Goal: Check status: Check status

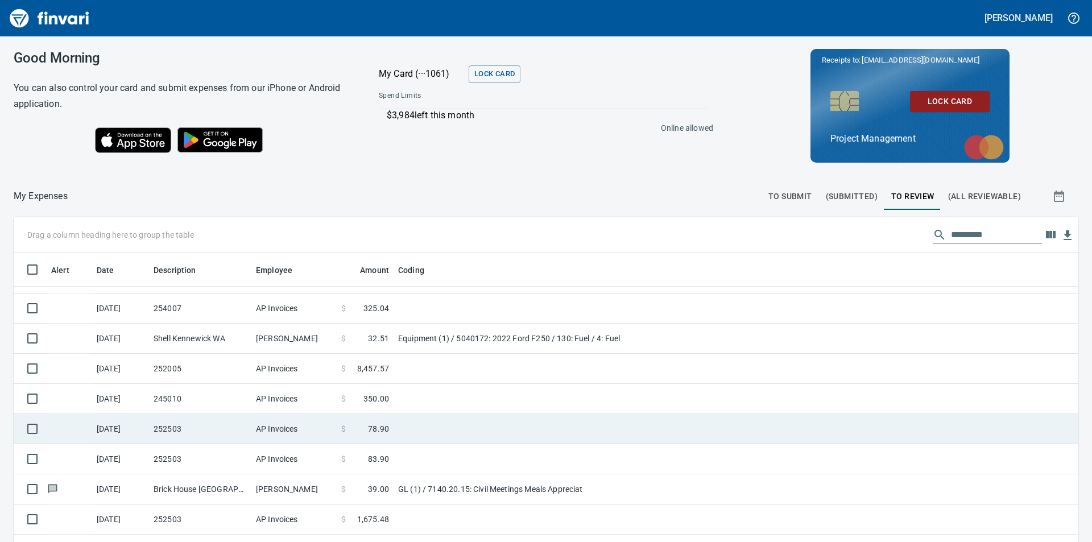
scroll to position [171, 0]
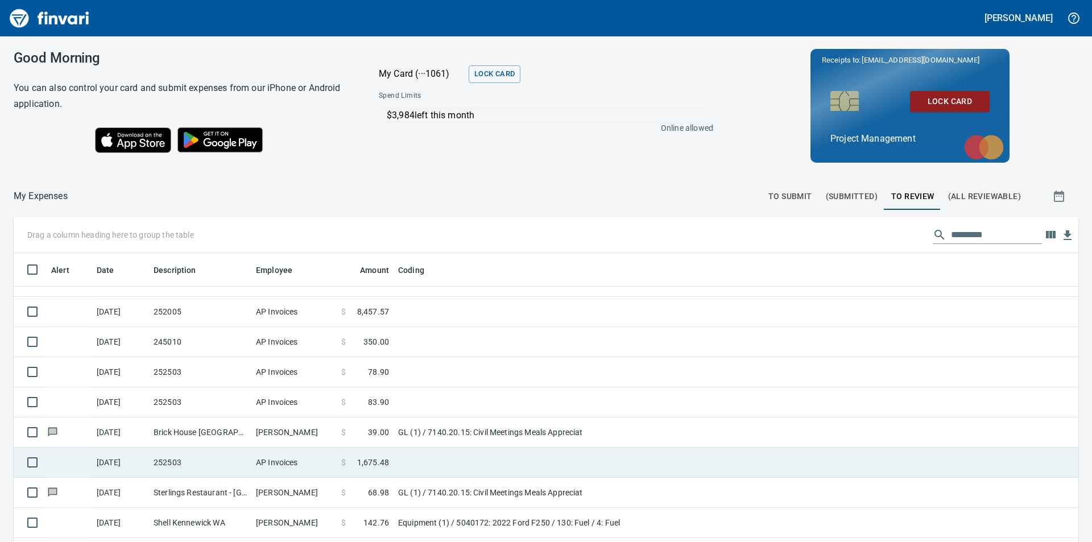
click at [381, 460] on span "1,675.48" at bounding box center [373, 462] width 32 height 11
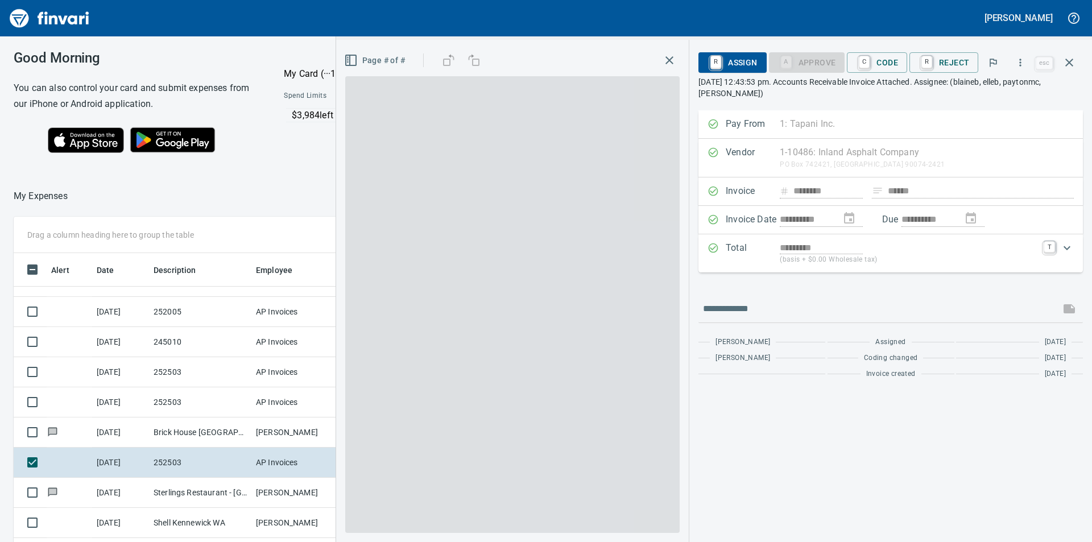
scroll to position [408, 755]
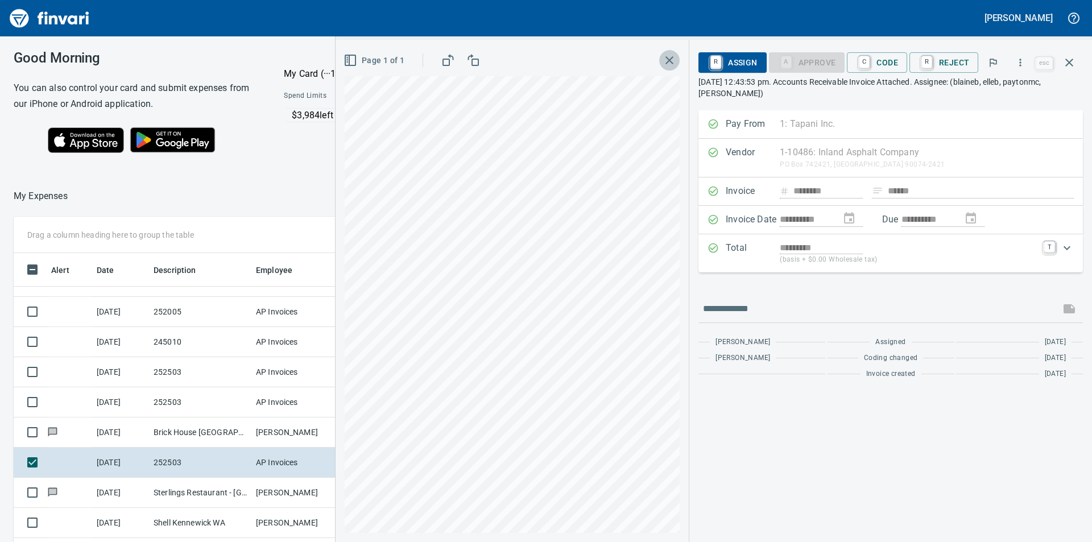
click at [671, 59] on icon "button" at bounding box center [670, 60] width 14 height 14
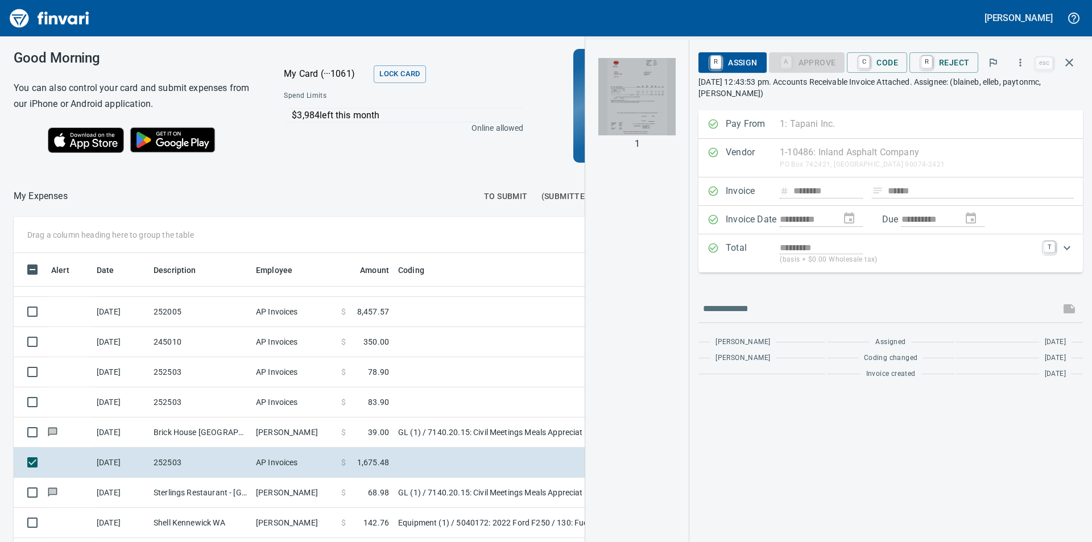
click at [644, 104] on img "button" at bounding box center [637, 96] width 77 height 77
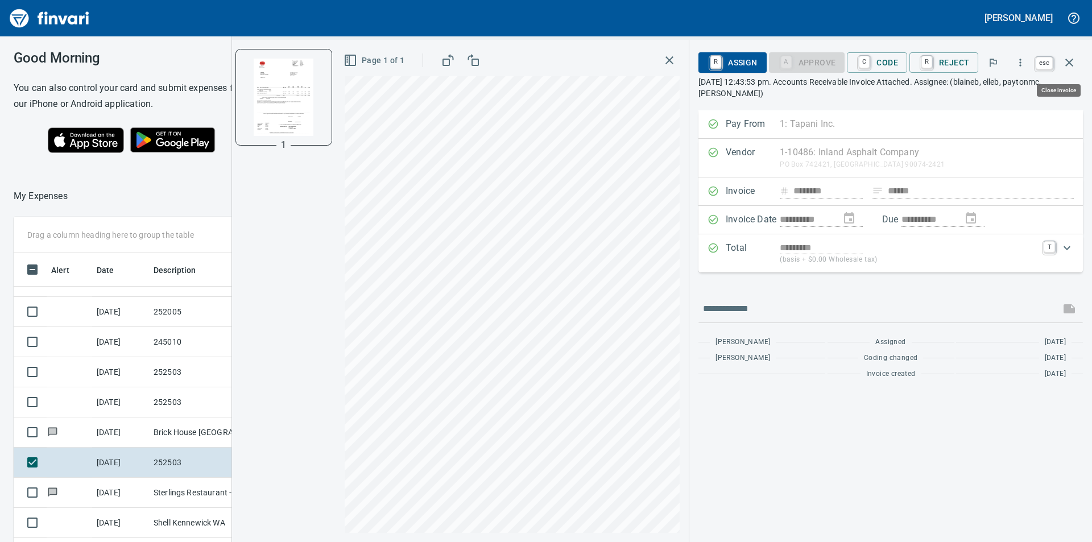
click at [1069, 65] on icon "button" at bounding box center [1070, 63] width 14 height 14
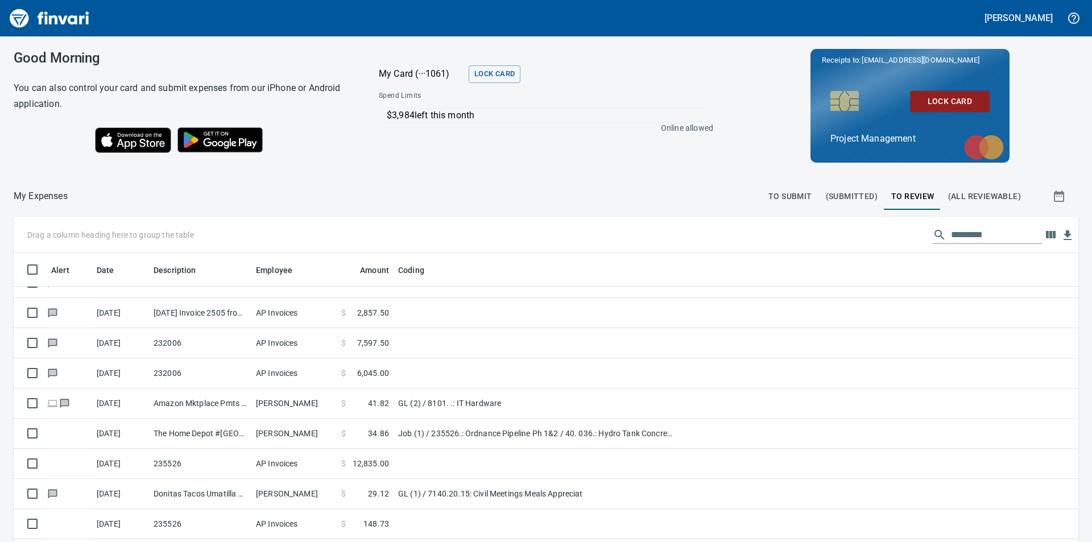
scroll to position [1276, 0]
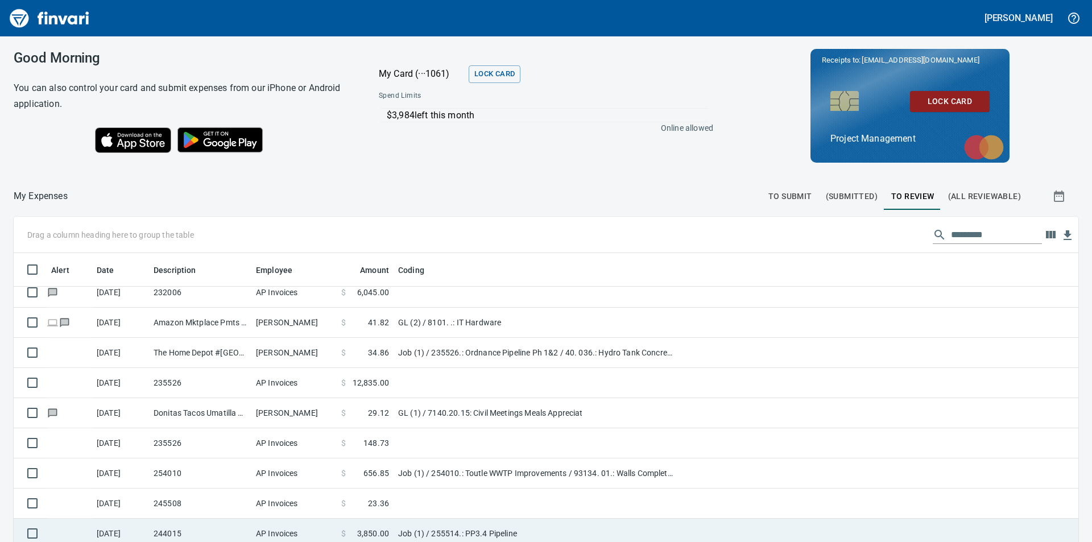
click at [444, 528] on td "Job (1) / 255514.: PP3.4 Pipeline" at bounding box center [536, 534] width 284 height 30
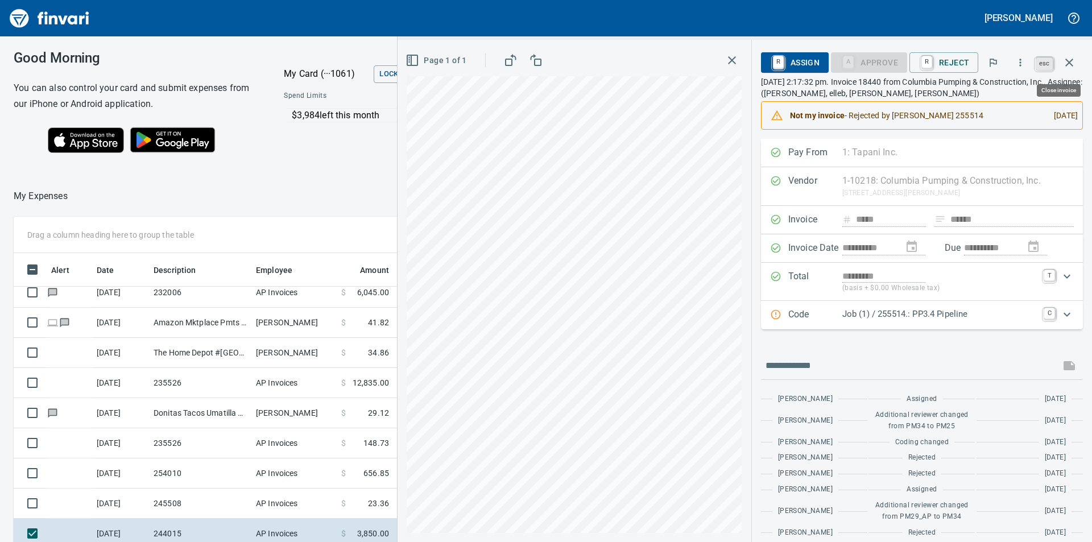
scroll to position [408, 755]
click at [1068, 61] on icon "button" at bounding box center [1070, 63] width 8 height 8
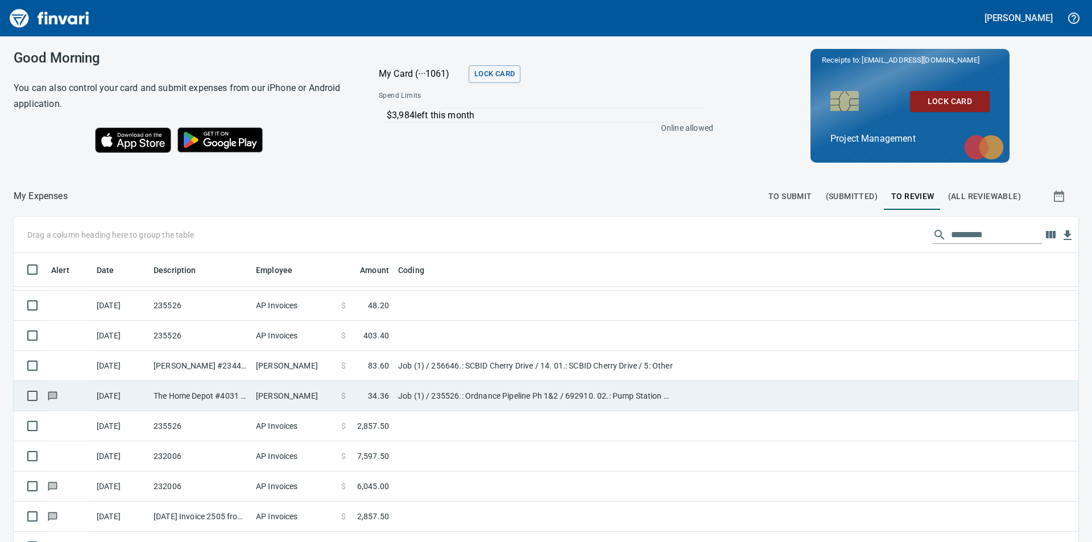
scroll to position [1048, 0]
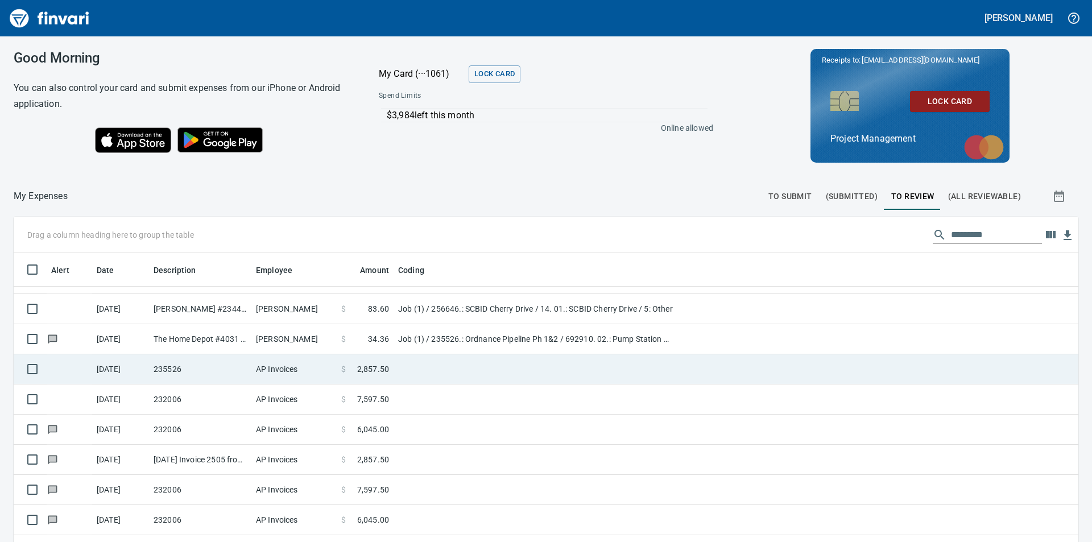
click at [376, 368] on span "2,857.50" at bounding box center [373, 369] width 32 height 11
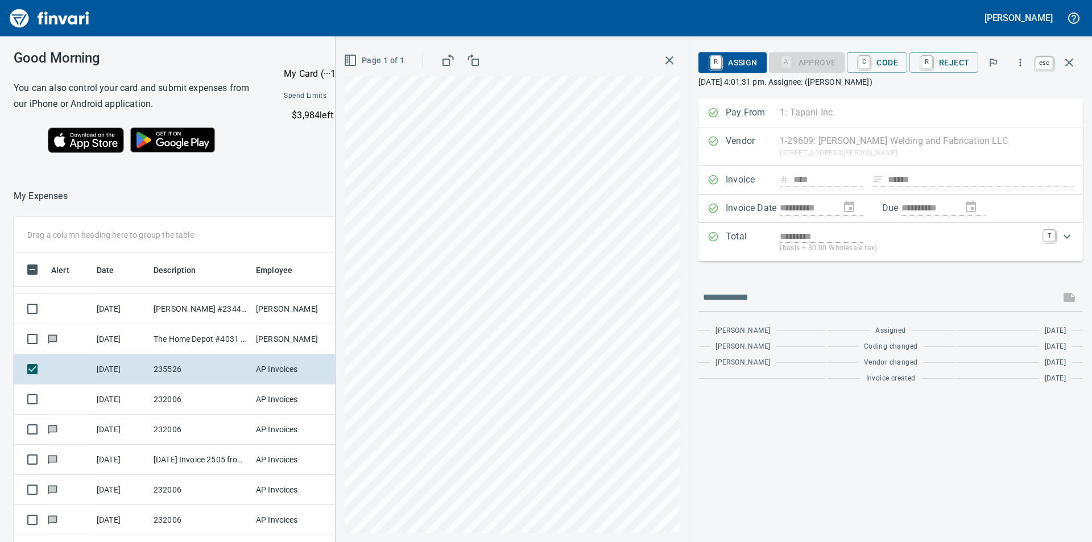
scroll to position [408, 755]
click at [1072, 63] on icon "button" at bounding box center [1070, 63] width 14 height 14
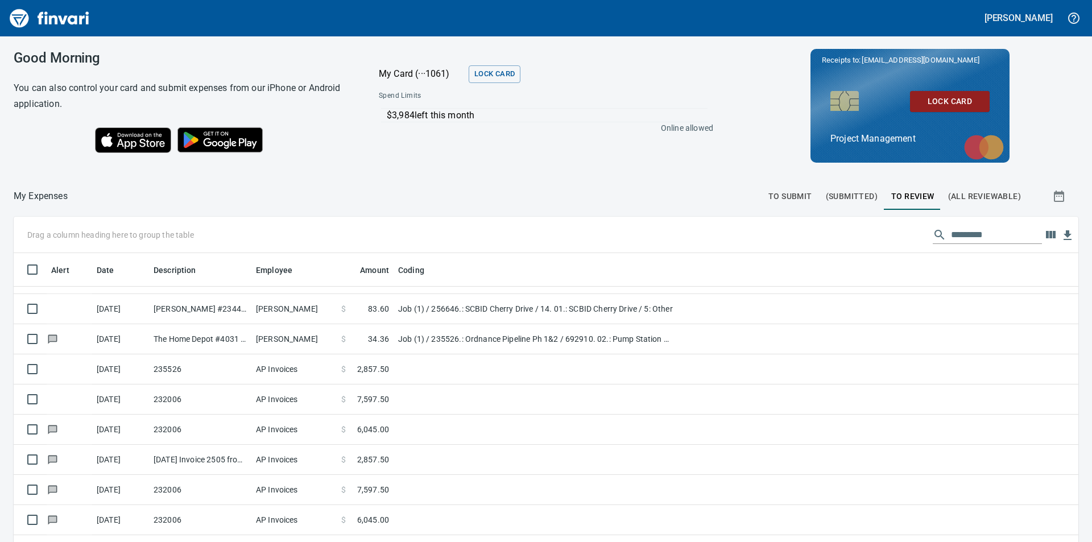
scroll to position [408, 1039]
